Goal: Task Accomplishment & Management: Manage account settings

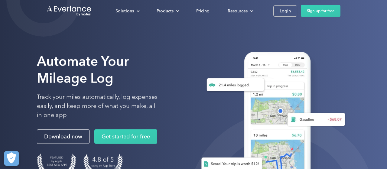
scroll to position [0, 0]
click at [285, 8] on div "Login" at bounding box center [285, 11] width 11 height 8
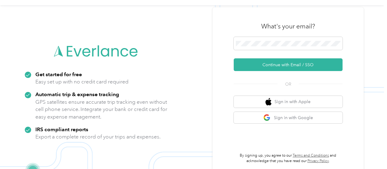
scroll to position [14, 0]
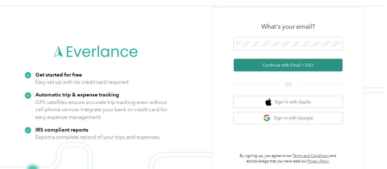
click at [278, 64] on button "Continue with Email / SSO" at bounding box center [288, 65] width 109 height 13
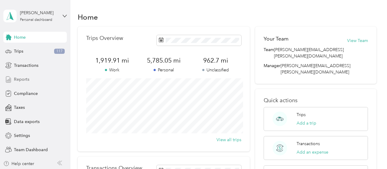
click at [27, 81] on span "Reports" at bounding box center [21, 79] width 15 height 6
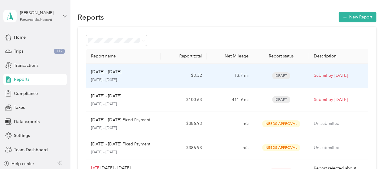
click at [162, 73] on td "$3.32" at bounding box center [184, 76] width 47 height 24
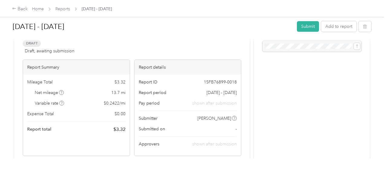
scroll to position [29, 0]
click at [314, 27] on button "Submit" at bounding box center [308, 26] width 22 height 11
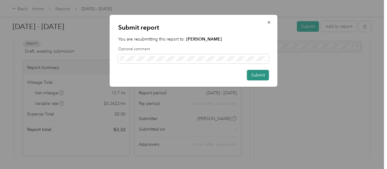
click at [260, 75] on button "Submit" at bounding box center [258, 75] width 22 height 11
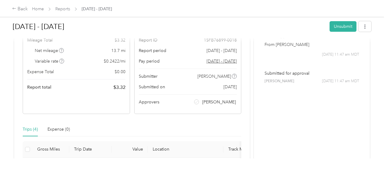
scroll to position [57, 0]
click at [37, 11] on link "Home" at bounding box center [38, 8] width 12 height 5
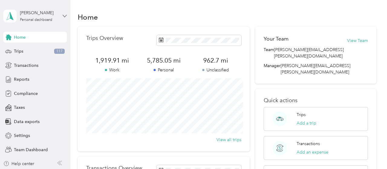
click at [63, 18] on icon at bounding box center [65, 16] width 4 height 4
click at [38, 53] on div "Team dashboard Personal dashboard Log out" at bounding box center [101, 62] width 187 height 38
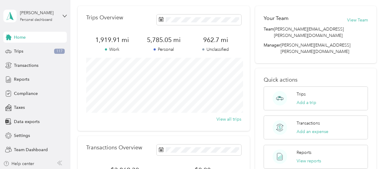
scroll to position [21, 0]
click at [45, 15] on div "[PERSON_NAME]" at bounding box center [39, 13] width 38 height 6
click at [33, 50] on div "Team dashboard" at bounding box center [25, 50] width 32 height 6
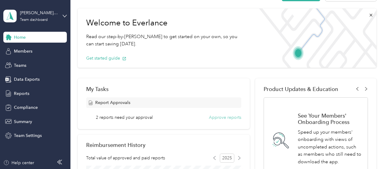
click at [228, 119] on button "Approve reports" at bounding box center [225, 117] width 32 height 6
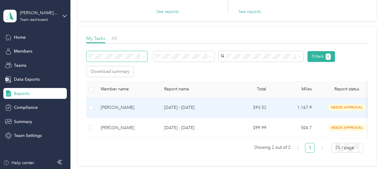
scroll to position [83, 0]
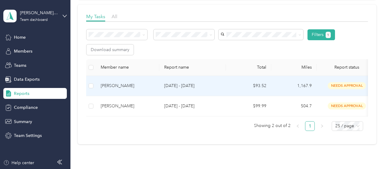
click at [301, 86] on td "1,167.9" at bounding box center [293, 86] width 45 height 20
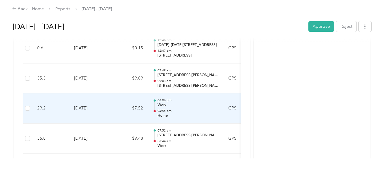
scroll to position [636, 0]
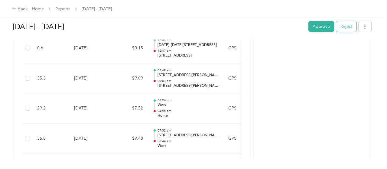
click at [350, 27] on button "Reject" at bounding box center [346, 26] width 20 height 11
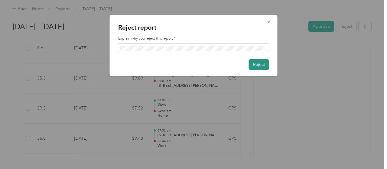
click at [259, 64] on button "Reject" at bounding box center [259, 64] width 20 height 11
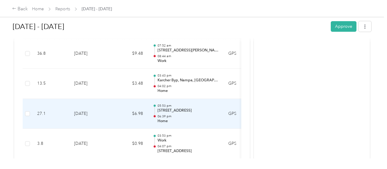
scroll to position [721, 0]
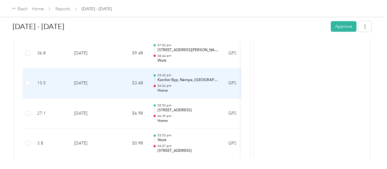
click at [88, 86] on td "[DATE]" at bounding box center [90, 83] width 42 height 30
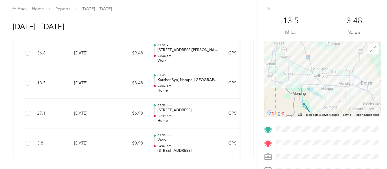
scroll to position [0, 0]
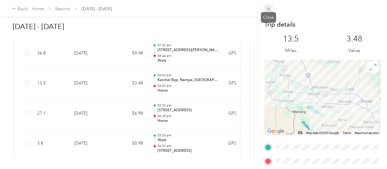
click at [268, 11] on icon at bounding box center [268, 8] width 5 height 5
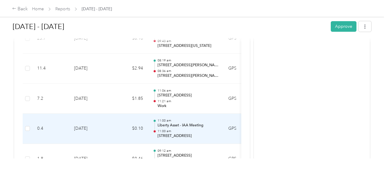
scroll to position [1318, 0]
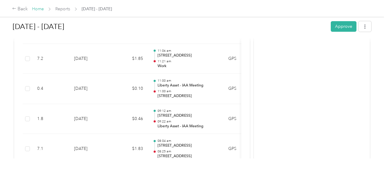
click at [41, 10] on link "Home" at bounding box center [38, 8] width 12 height 5
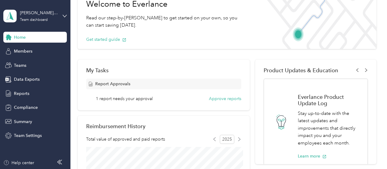
scroll to position [47, 0]
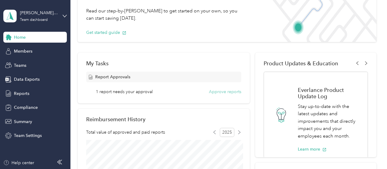
click at [222, 91] on button "Approve reports" at bounding box center [225, 92] width 32 height 6
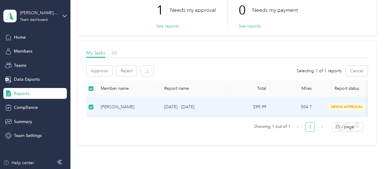
click at [227, 101] on td "$99.99" at bounding box center [248, 107] width 45 height 20
click at [138, 105] on div "[PERSON_NAME]" at bounding box center [128, 107] width 54 height 7
click at [280, 106] on td "504.7" at bounding box center [293, 107] width 45 height 20
click at [347, 106] on span "needs approval" at bounding box center [347, 106] width 38 height 7
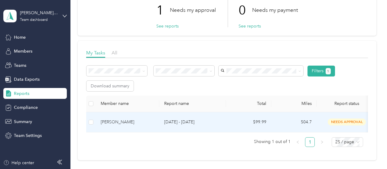
click at [178, 122] on p "[DATE] - [DATE]" at bounding box center [192, 122] width 57 height 7
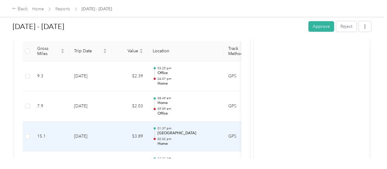
scroll to position [157, 0]
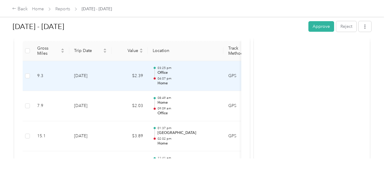
click at [103, 86] on td "[DATE]" at bounding box center [90, 76] width 42 height 30
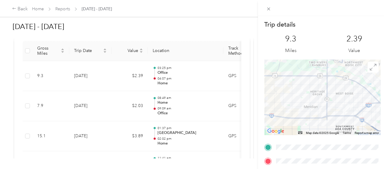
click at [196, 118] on div "Trip details This trip cannot be edited because it is either under review, appr…" at bounding box center [193, 84] width 387 height 169
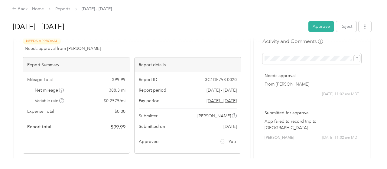
scroll to position [0, 0]
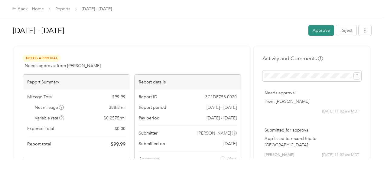
click at [320, 32] on button "Approve" at bounding box center [321, 30] width 26 height 11
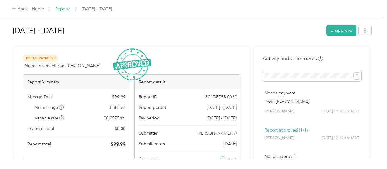
click at [60, 8] on link "Reports" at bounding box center [62, 8] width 15 height 5
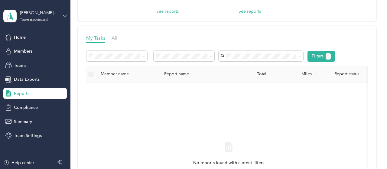
scroll to position [62, 0]
click at [146, 55] on span at bounding box center [116, 56] width 61 height 11
click at [142, 56] on span at bounding box center [142, 56] width 5 height 6
click at [178, 108] on span "Rejected by me" at bounding box center [173, 109] width 30 height 5
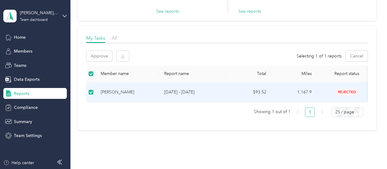
click at [347, 90] on span "rejected" at bounding box center [347, 92] width 24 height 7
click at [220, 89] on p "[DATE] - [DATE]" at bounding box center [192, 92] width 57 height 7
click at [96, 56] on button "Approve" at bounding box center [99, 56] width 26 height 11
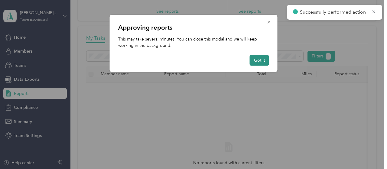
click at [263, 59] on button "Got it" at bounding box center [259, 60] width 19 height 11
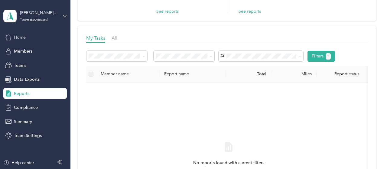
click at [24, 35] on span "Home" at bounding box center [20, 37] width 12 height 6
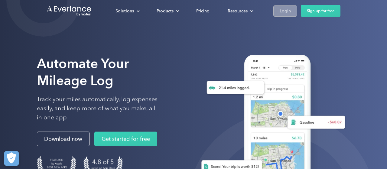
click at [286, 13] on div "Login" at bounding box center [285, 11] width 11 height 8
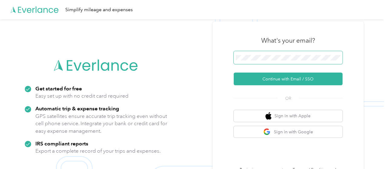
click at [280, 61] on span at bounding box center [288, 57] width 109 height 13
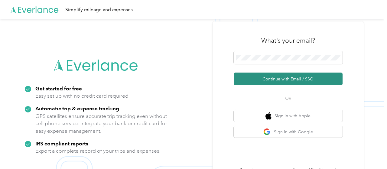
click at [290, 81] on button "Continue with Email / SSO" at bounding box center [288, 79] width 109 height 13
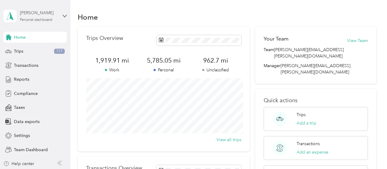
click at [39, 20] on div "Personal dashboard" at bounding box center [36, 20] width 32 height 4
click at [39, 50] on div "Team dashboard" at bounding box center [101, 49] width 187 height 11
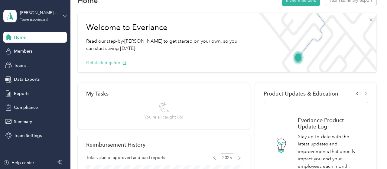
scroll to position [61, 0]
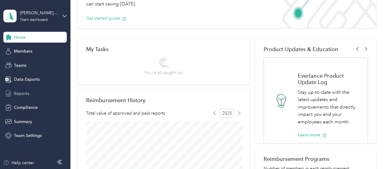
click at [28, 93] on span "Reports" at bounding box center [21, 93] width 15 height 6
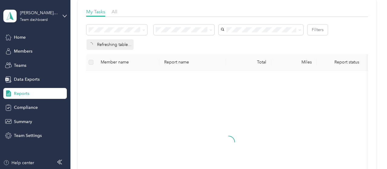
scroll to position [89, 0]
click at [145, 28] on icon at bounding box center [143, 29] width 3 height 3
click at [179, 72] on li "Approved by me" at bounding box center [184, 71] width 61 height 11
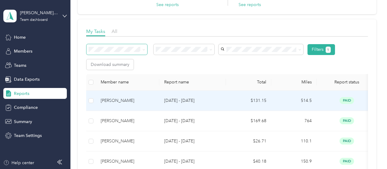
scroll to position [68, 0]
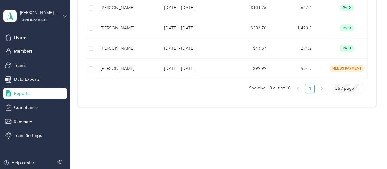
scroll to position [281, 0]
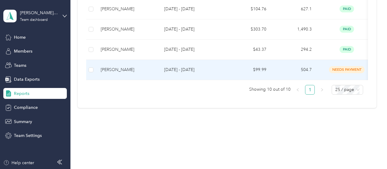
click at [207, 67] on p "[DATE] - [DATE]" at bounding box center [192, 70] width 57 height 7
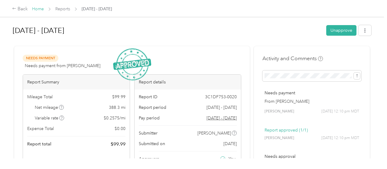
click at [40, 8] on link "Home" at bounding box center [38, 8] width 12 height 5
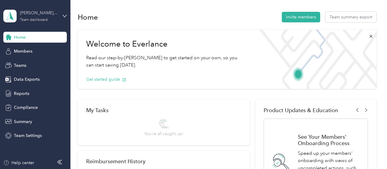
click at [51, 14] on div "[PERSON_NAME][EMAIL_ADDRESS][PERSON_NAME][DOMAIN_NAME]" at bounding box center [39, 13] width 38 height 6
click at [41, 64] on div "Personal dashboard" at bounding box center [101, 63] width 187 height 11
